Goal: Task Accomplishment & Management: Manage account settings

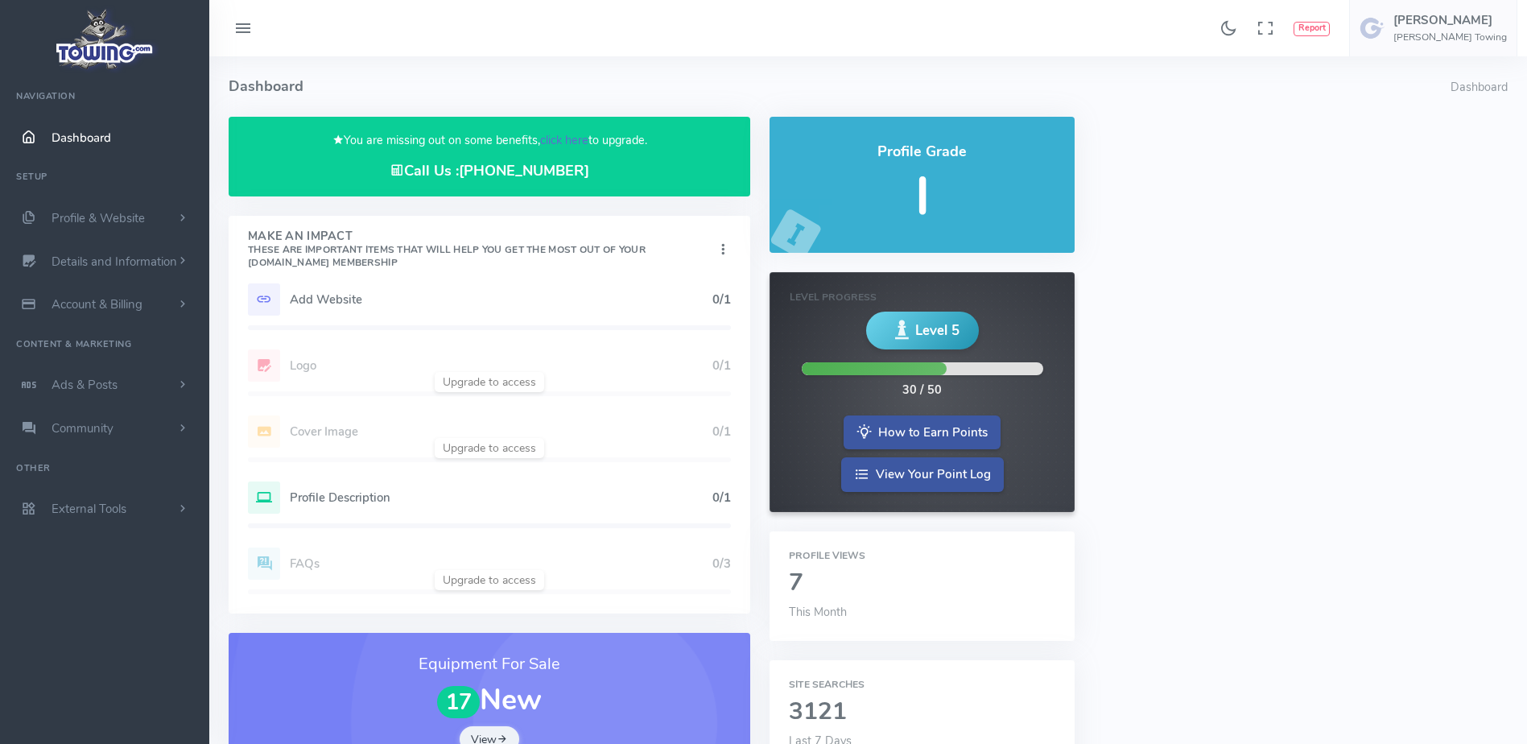
click at [567, 133] on link "click here" at bounding box center [564, 140] width 48 height 16
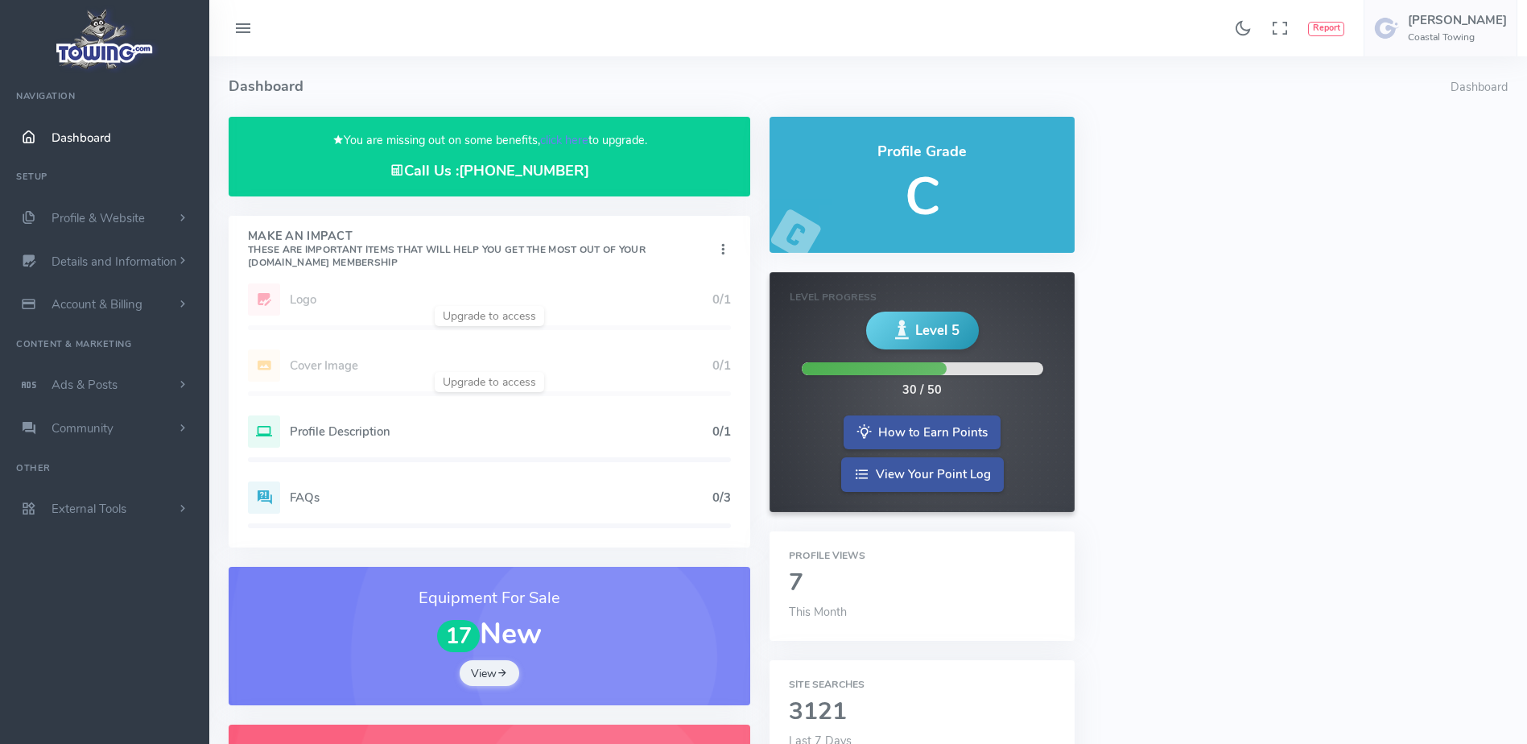
click at [575, 138] on link "click here" at bounding box center [564, 140] width 48 height 16
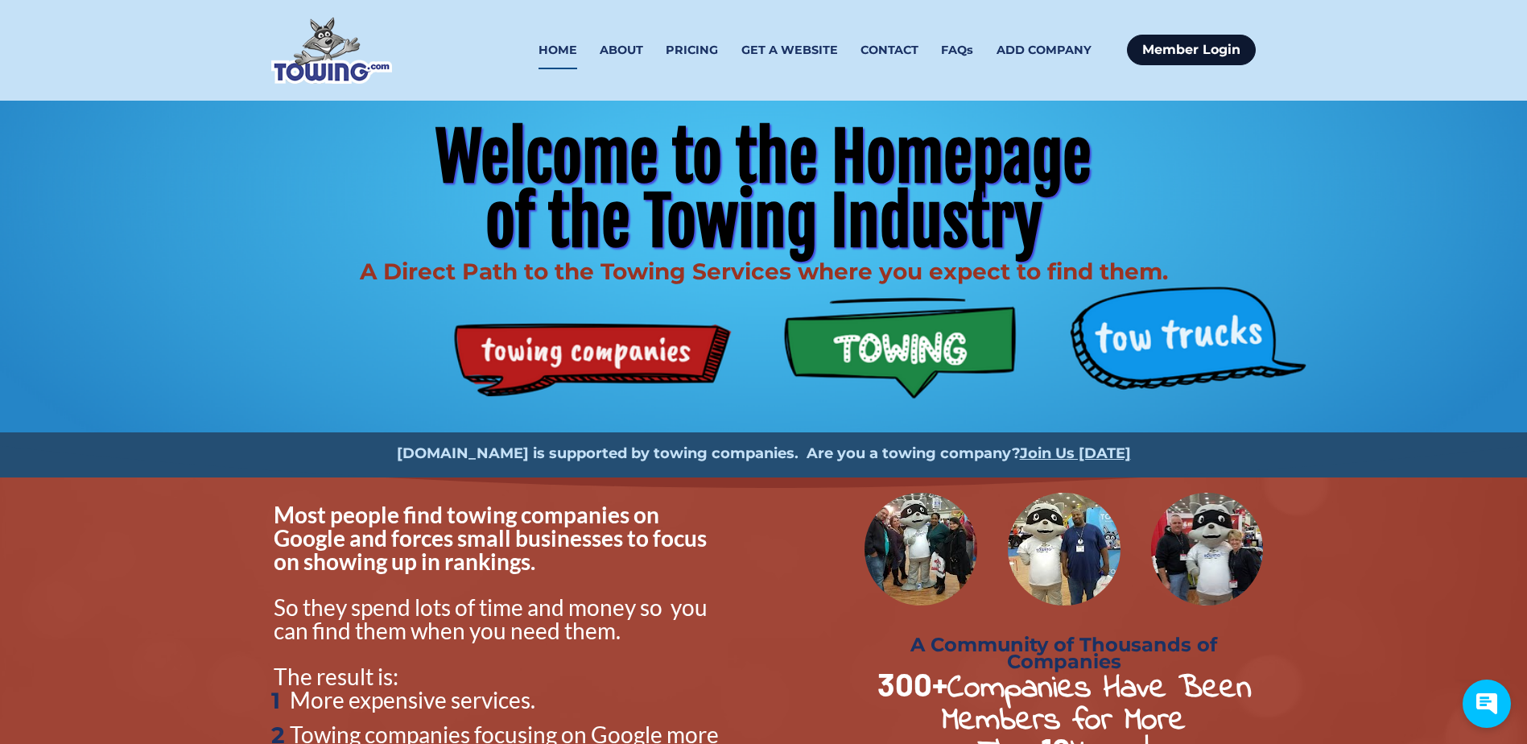
click at [1159, 57] on link "Member Login" at bounding box center [1191, 50] width 129 height 31
click at [1127, 35] on link "Member Login" at bounding box center [1191, 50] width 129 height 31
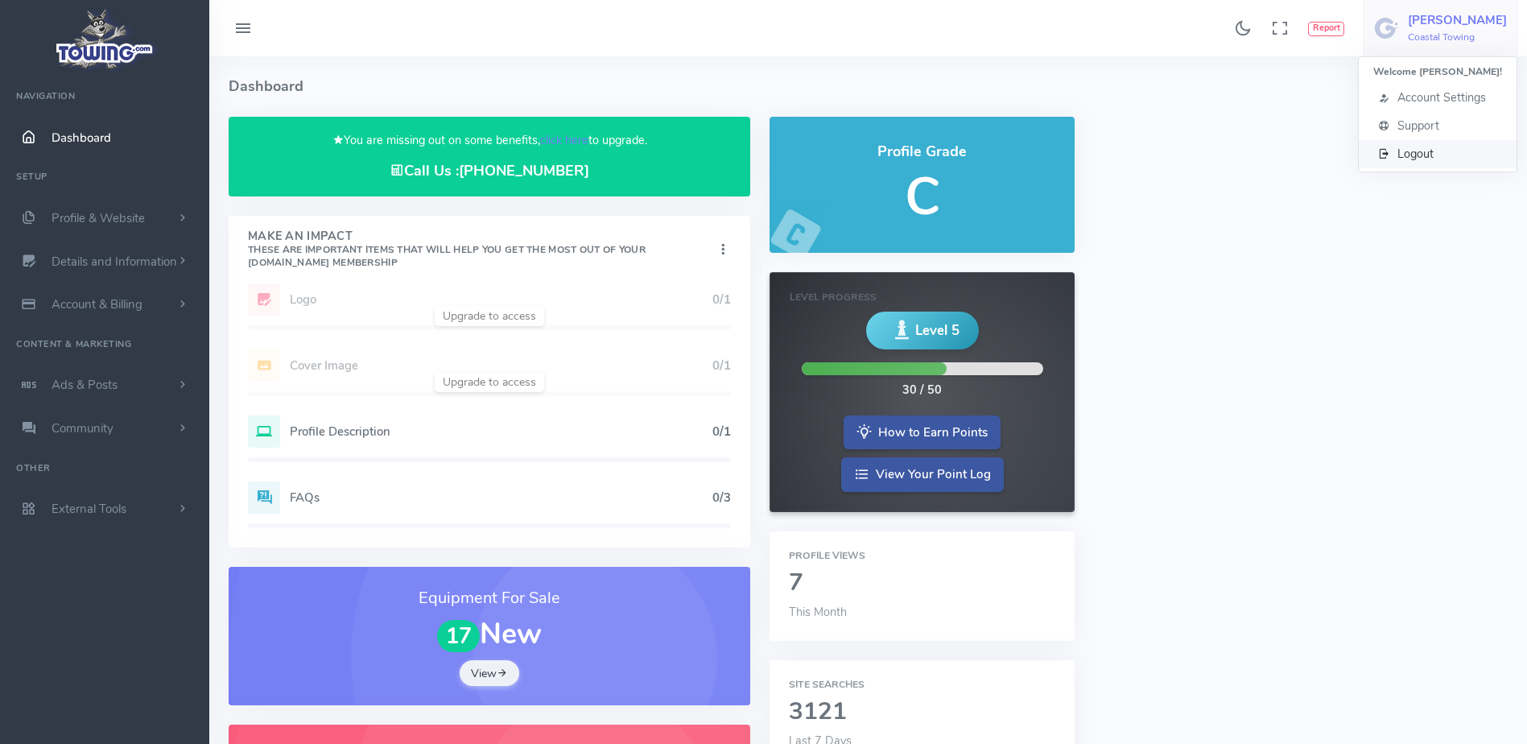
click at [1409, 151] on span "Logout" at bounding box center [1415, 154] width 36 height 16
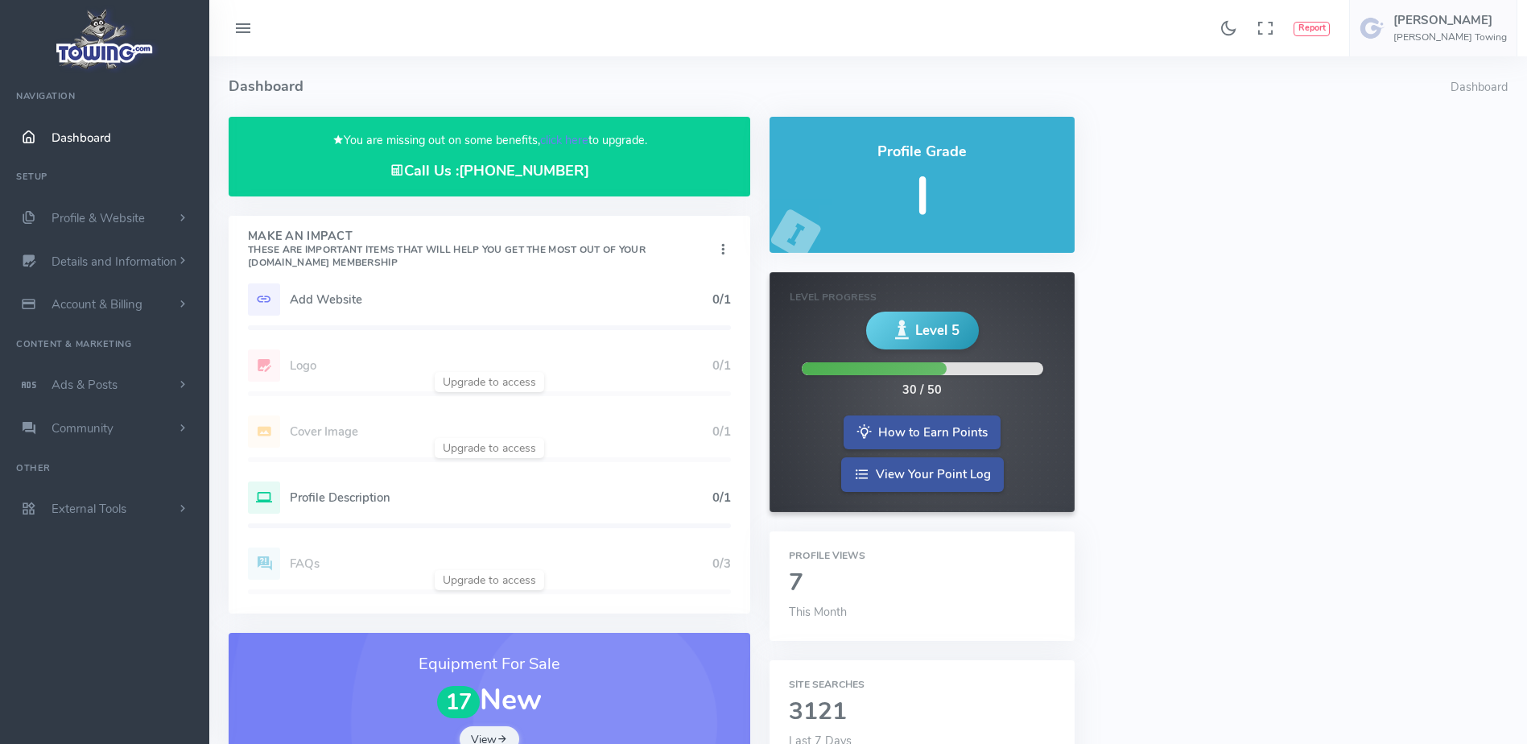
drag, startPoint x: 579, startPoint y: 142, endPoint x: 234, endPoint y: 14, distance: 367.2
click at [579, 142] on link "click here" at bounding box center [564, 140] width 48 height 16
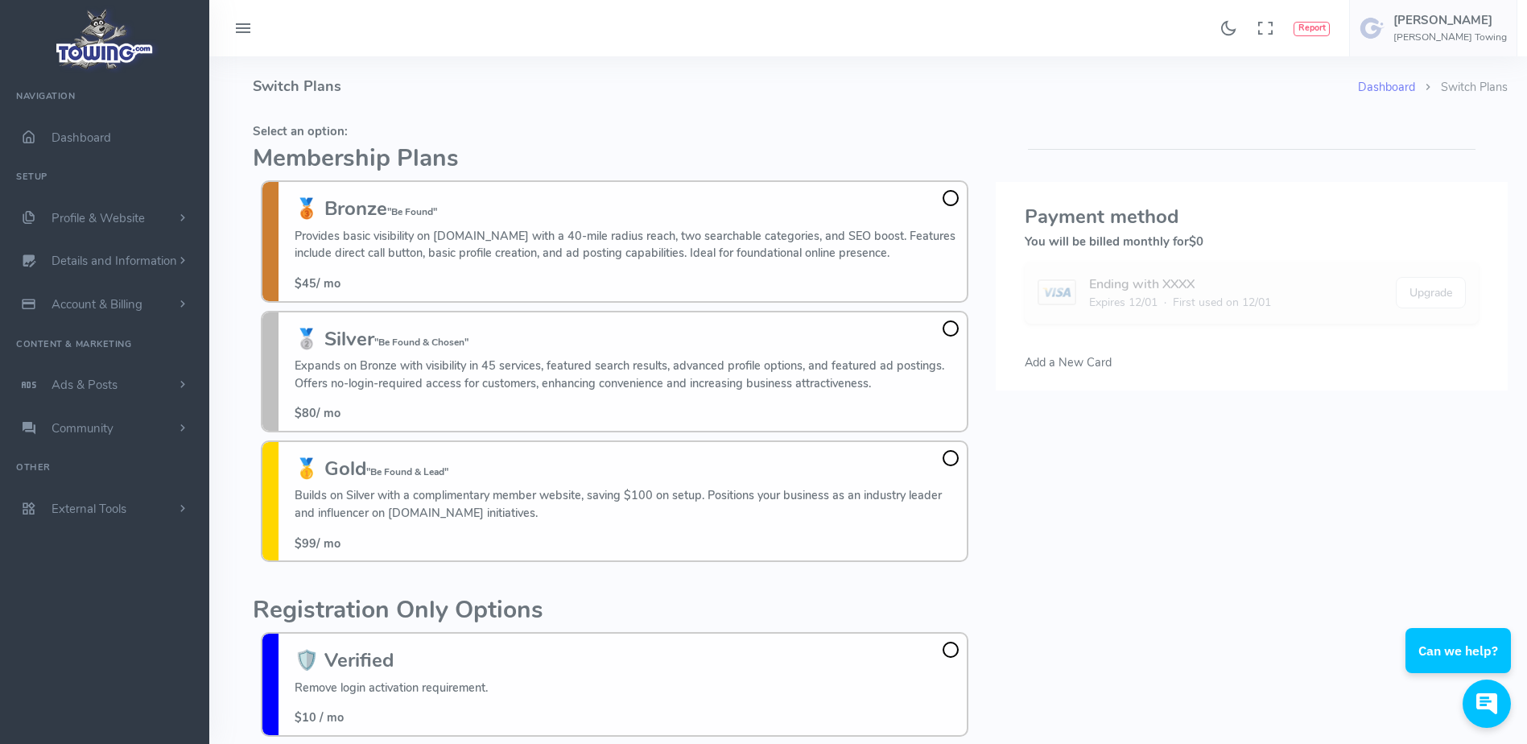
click at [546, 101] on h4 "Switch Plans" at bounding box center [805, 86] width 1105 height 60
